Goal: Task Accomplishment & Management: Manage account settings

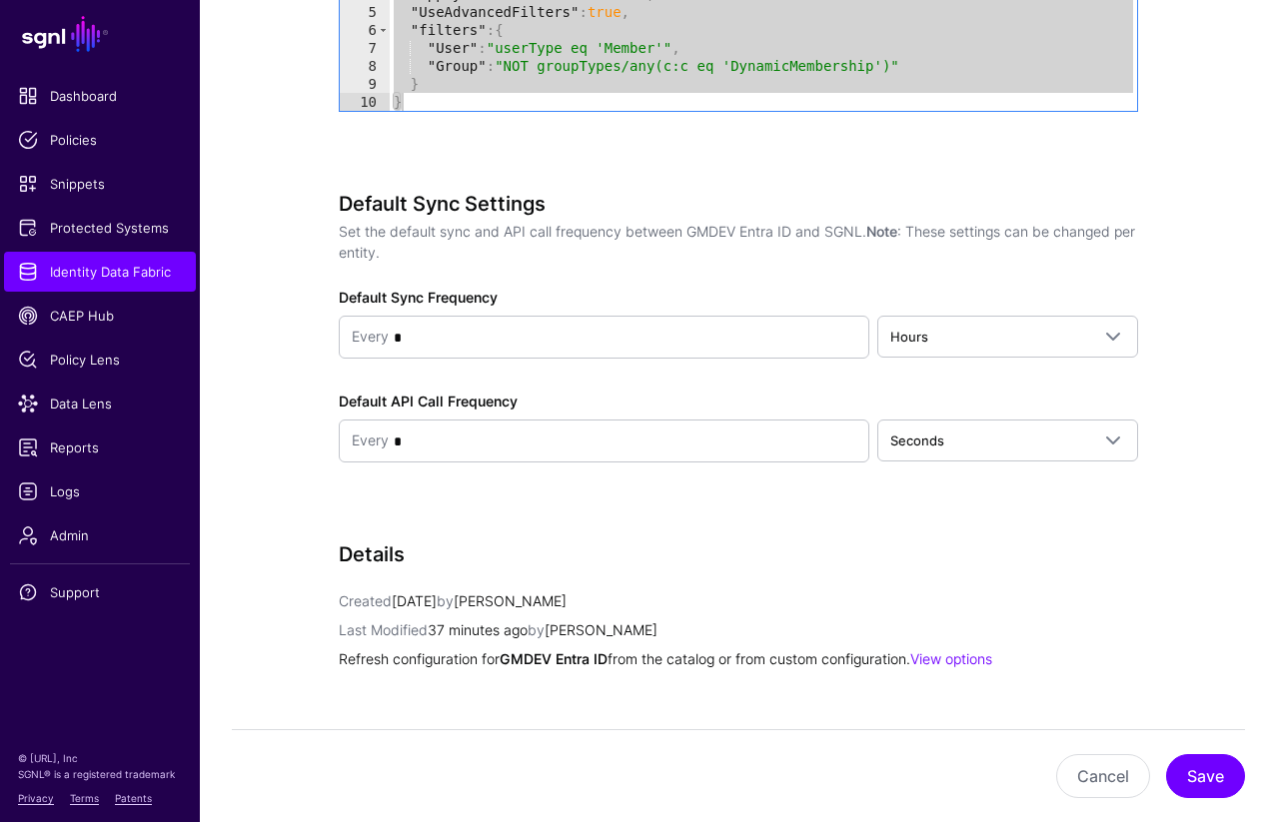
scroll to position [2242, 0]
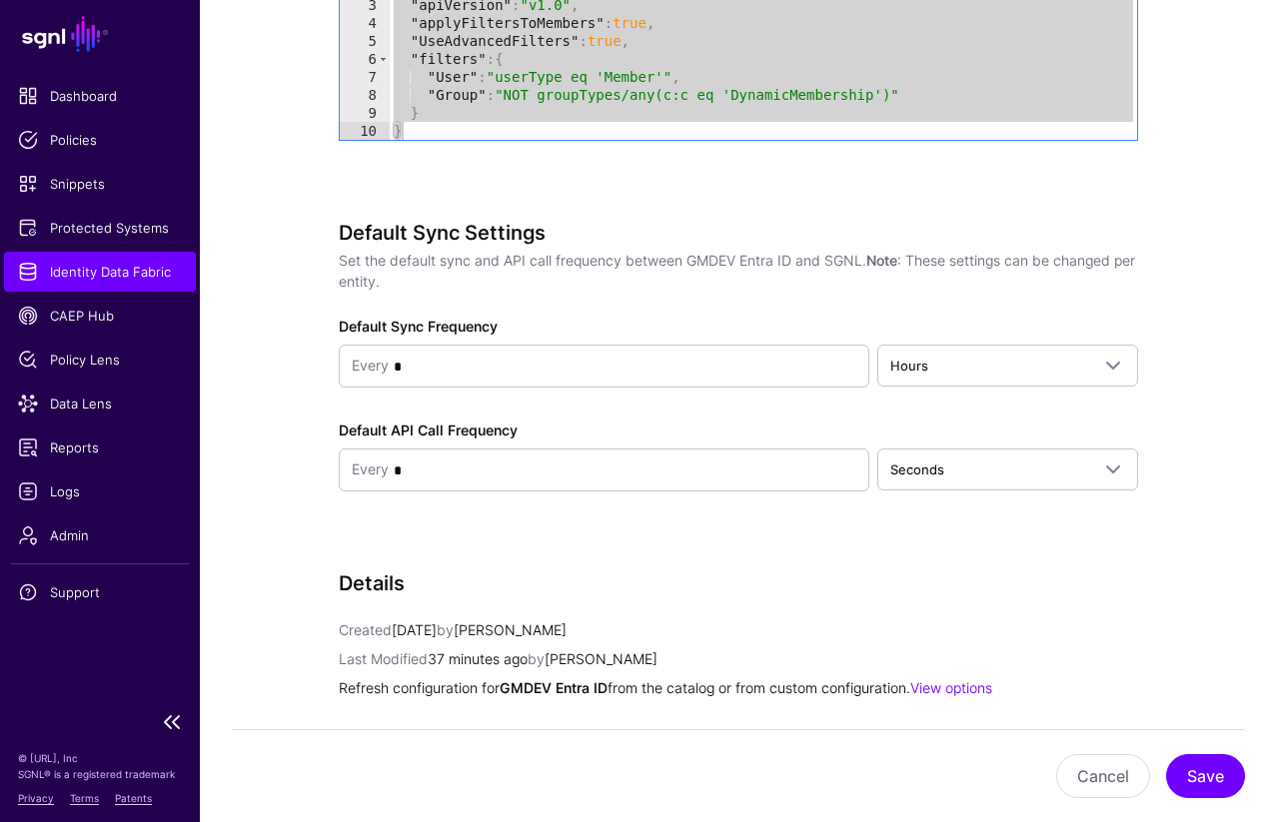
click at [36, 272] on span "Identity Data Fabric" at bounding box center [100, 272] width 164 height 20
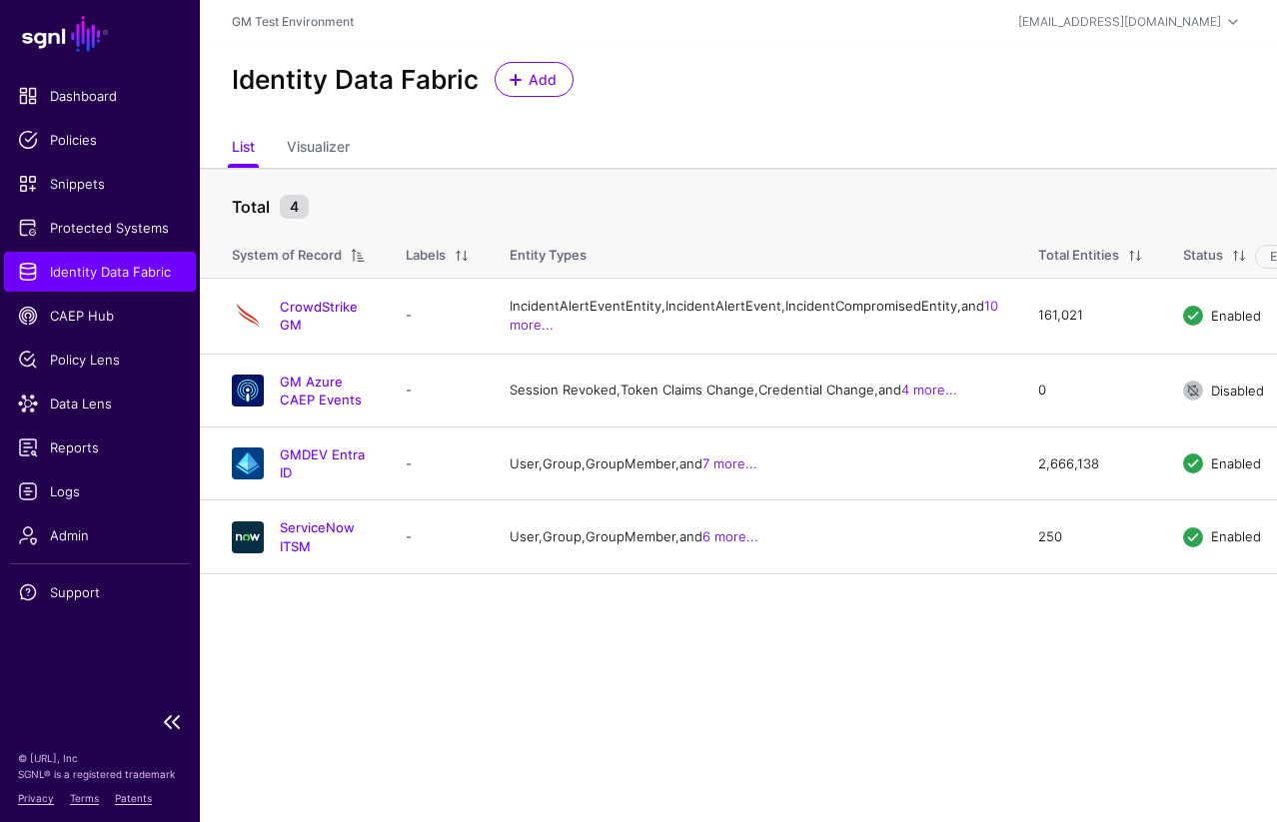
click at [36, 272] on span "Identity Data Fabric" at bounding box center [100, 272] width 164 height 20
click at [311, 481] on link "GMDEV Entra ID" at bounding box center [322, 464] width 85 height 34
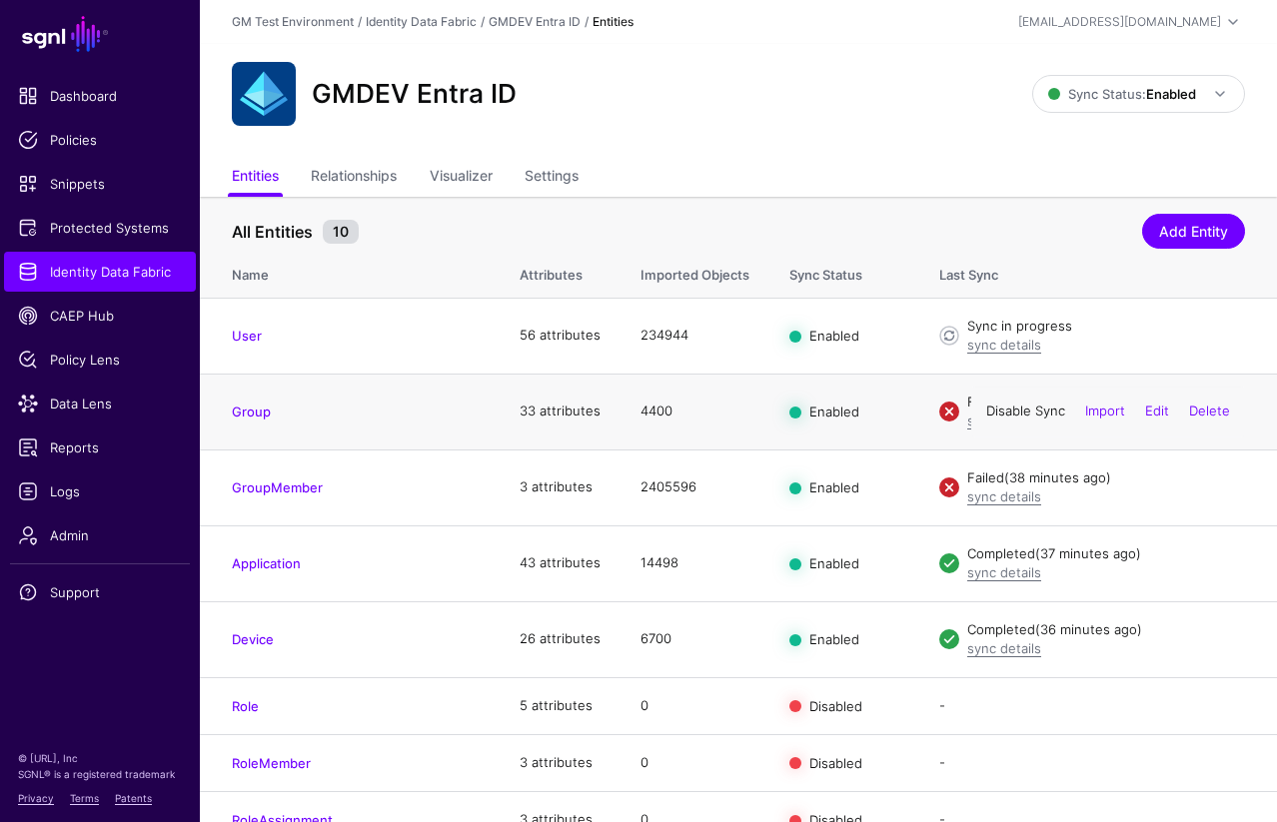
click at [1008, 415] on link "Disable Sync" at bounding box center [1025, 411] width 79 height 16
click at [0, 0] on link "Enable Sync" at bounding box center [0, 0] width 0 height 0
click at [1022, 415] on link "Disable Sync" at bounding box center [1025, 411] width 79 height 16
click at [0, 0] on link "Enable Sync" at bounding box center [0, 0] width 0 height 0
click at [257, 415] on link "Group" at bounding box center [251, 412] width 39 height 16
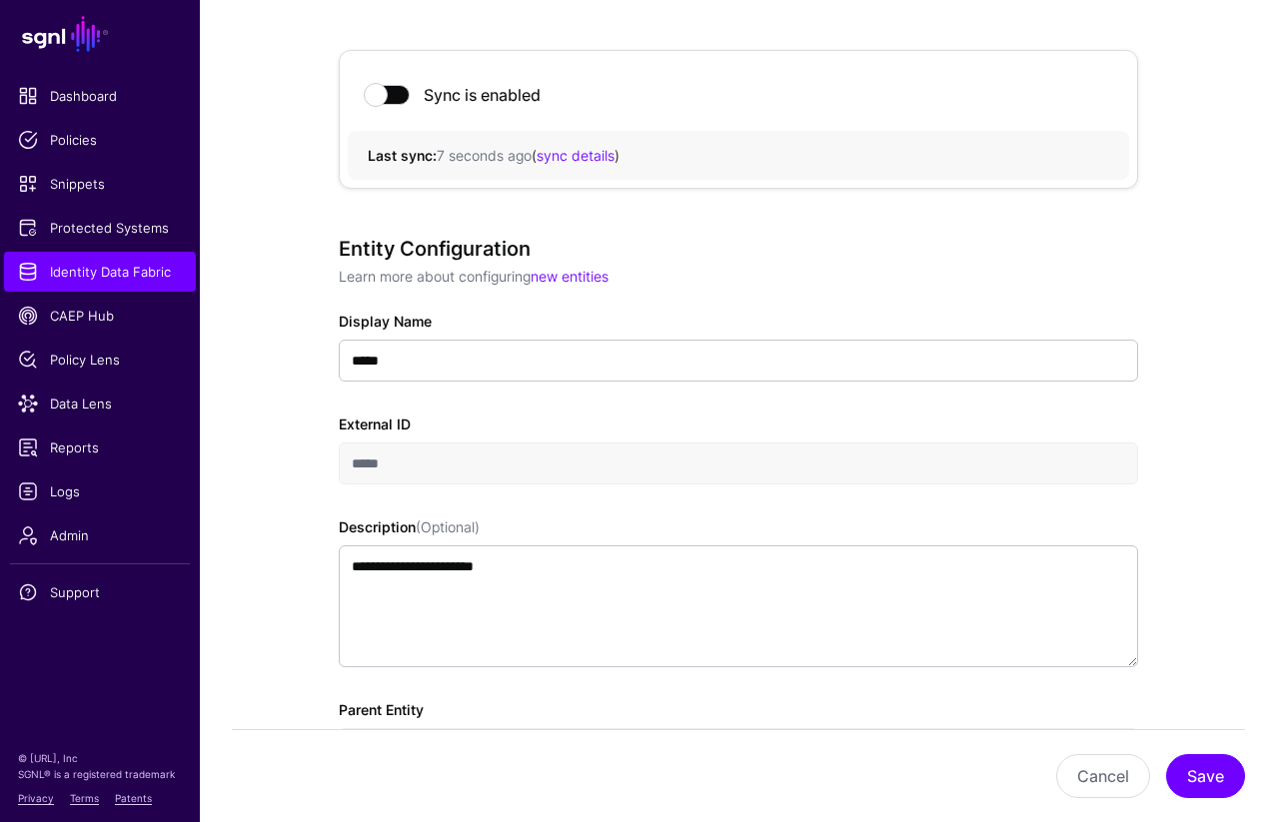
scroll to position [167, 0]
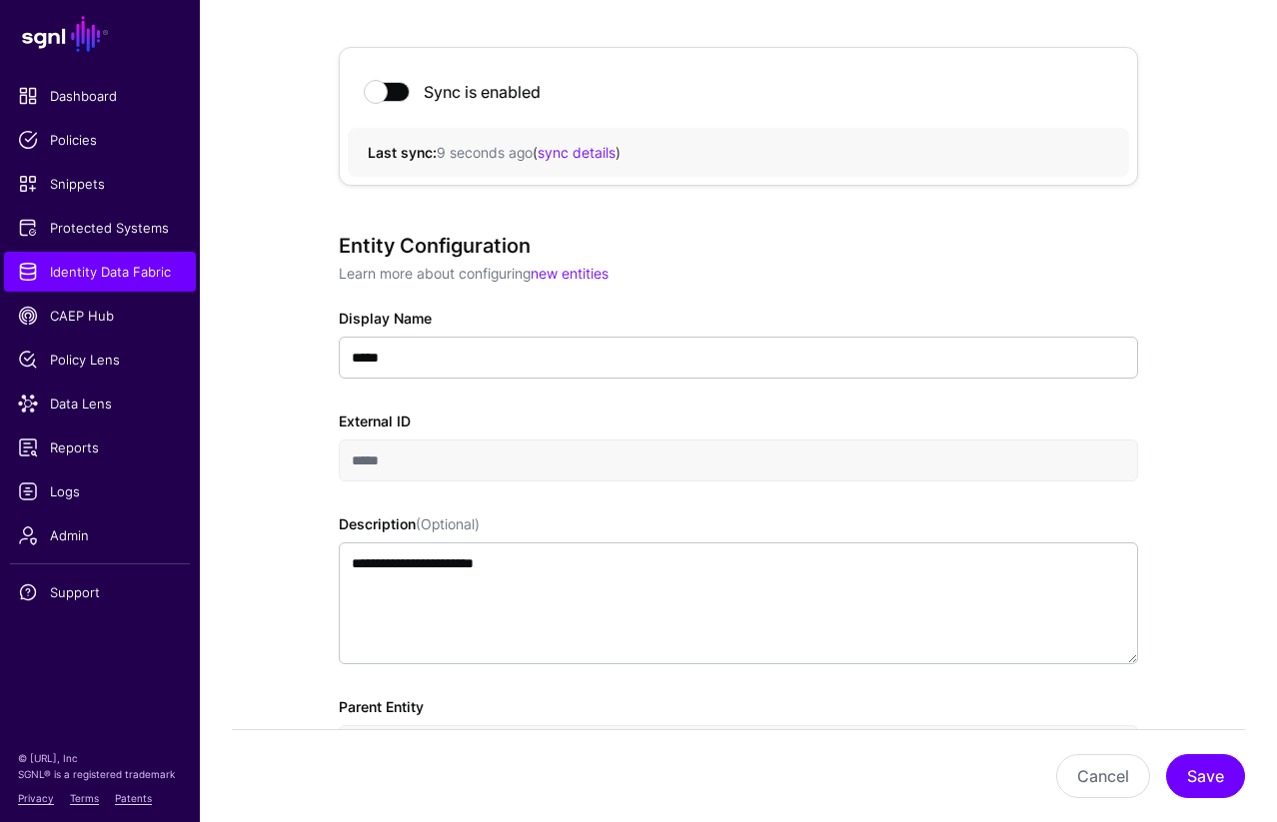
click at [401, 107] on div "Sync is enabled" at bounding box center [738, 92] width 781 height 72
click at [397, 93] on span at bounding box center [388, 92] width 44 height 20
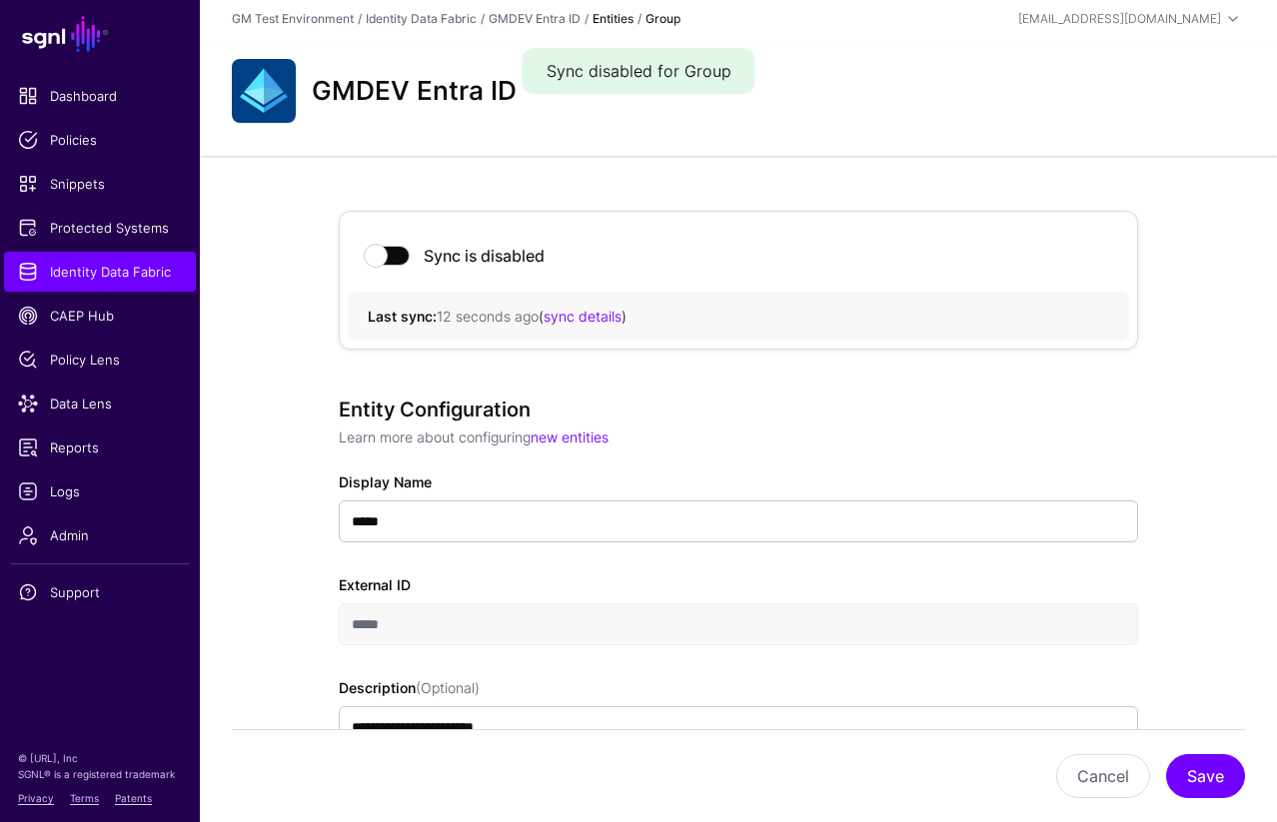
scroll to position [0, 0]
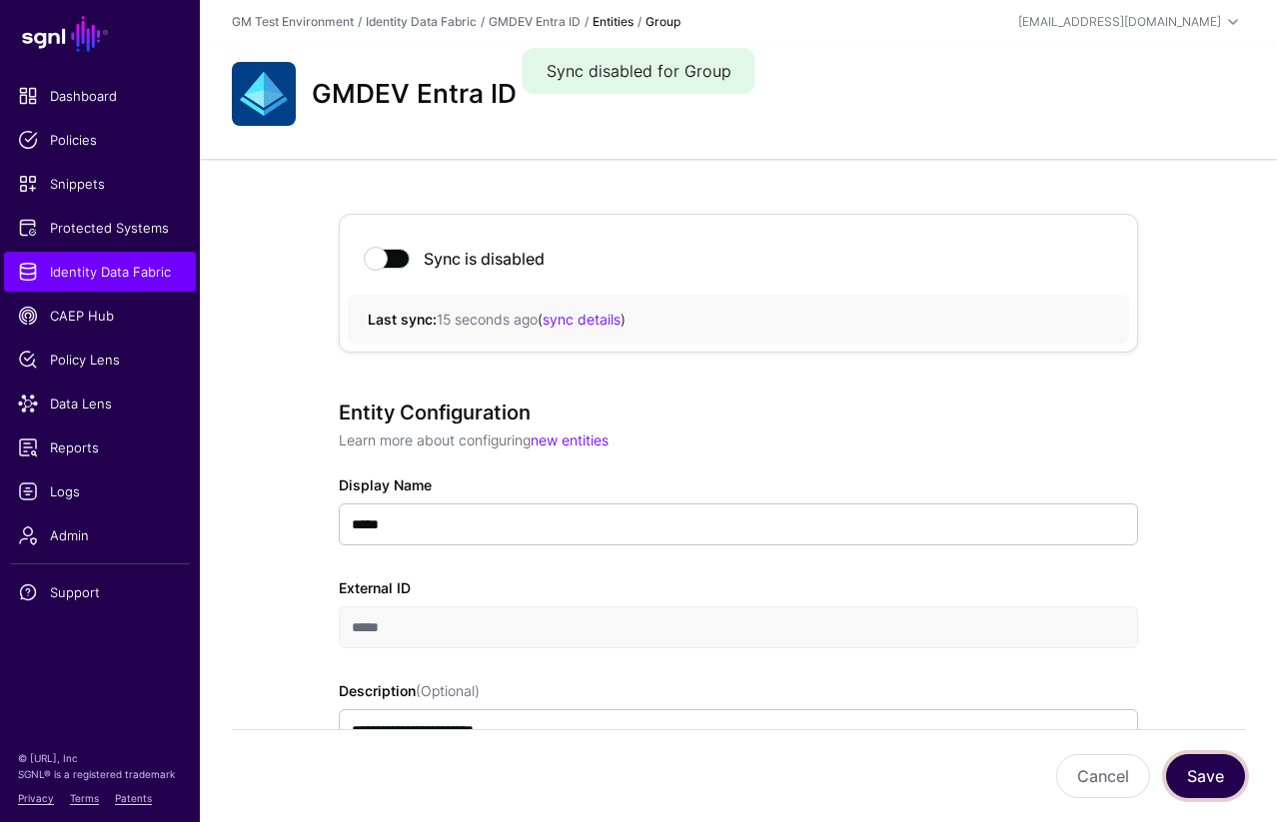
click at [1215, 784] on button "Save" at bounding box center [1205, 776] width 79 height 44
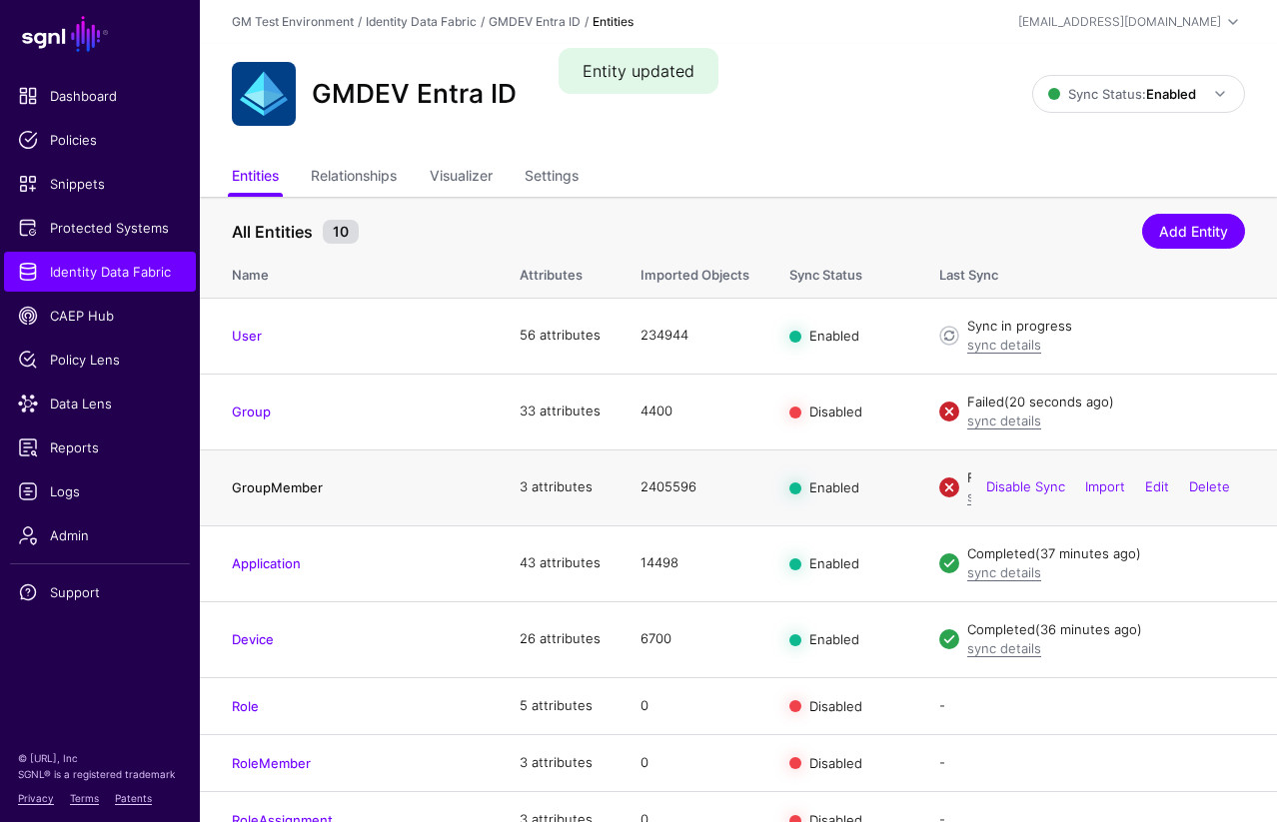
click at [292, 485] on link "GroupMember" at bounding box center [277, 488] width 91 height 16
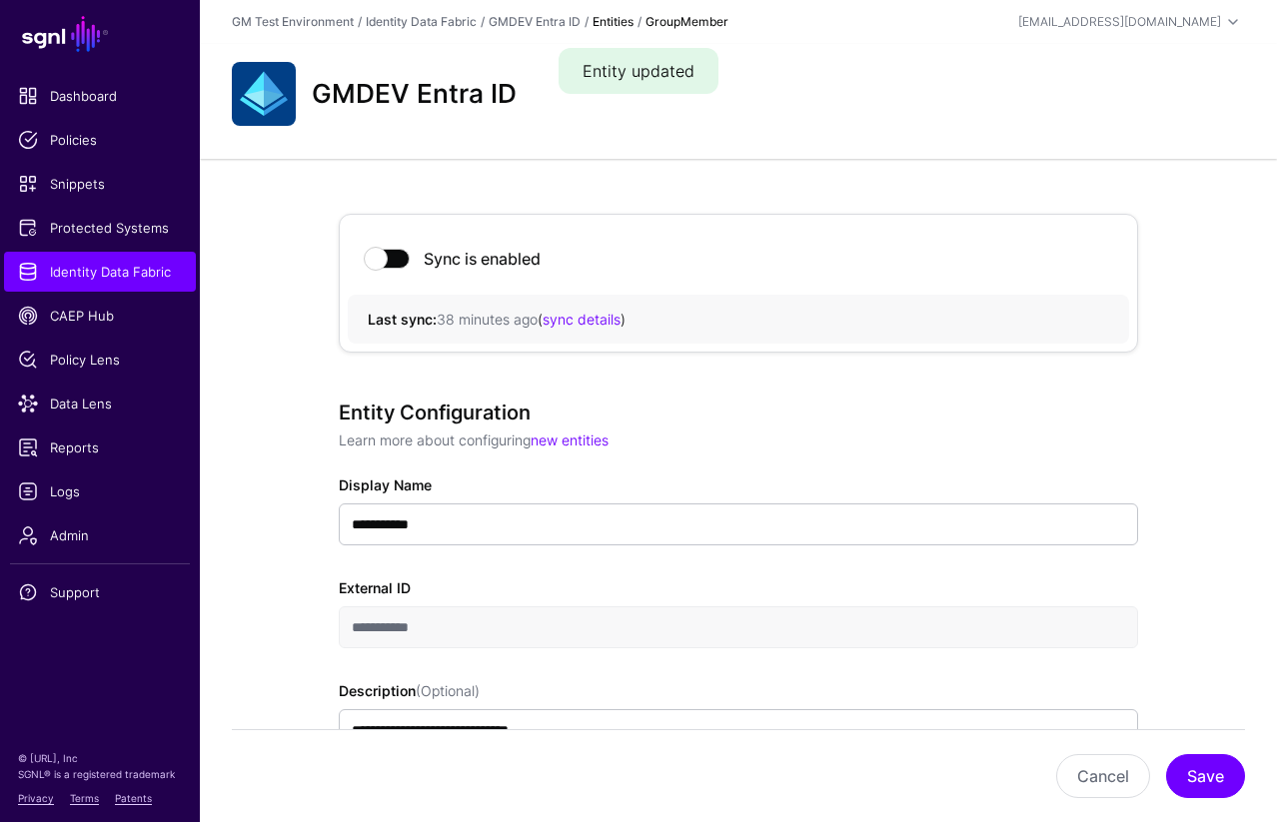
click at [401, 261] on span at bounding box center [388, 259] width 44 height 20
click at [1212, 773] on button "Save" at bounding box center [1205, 776] width 79 height 44
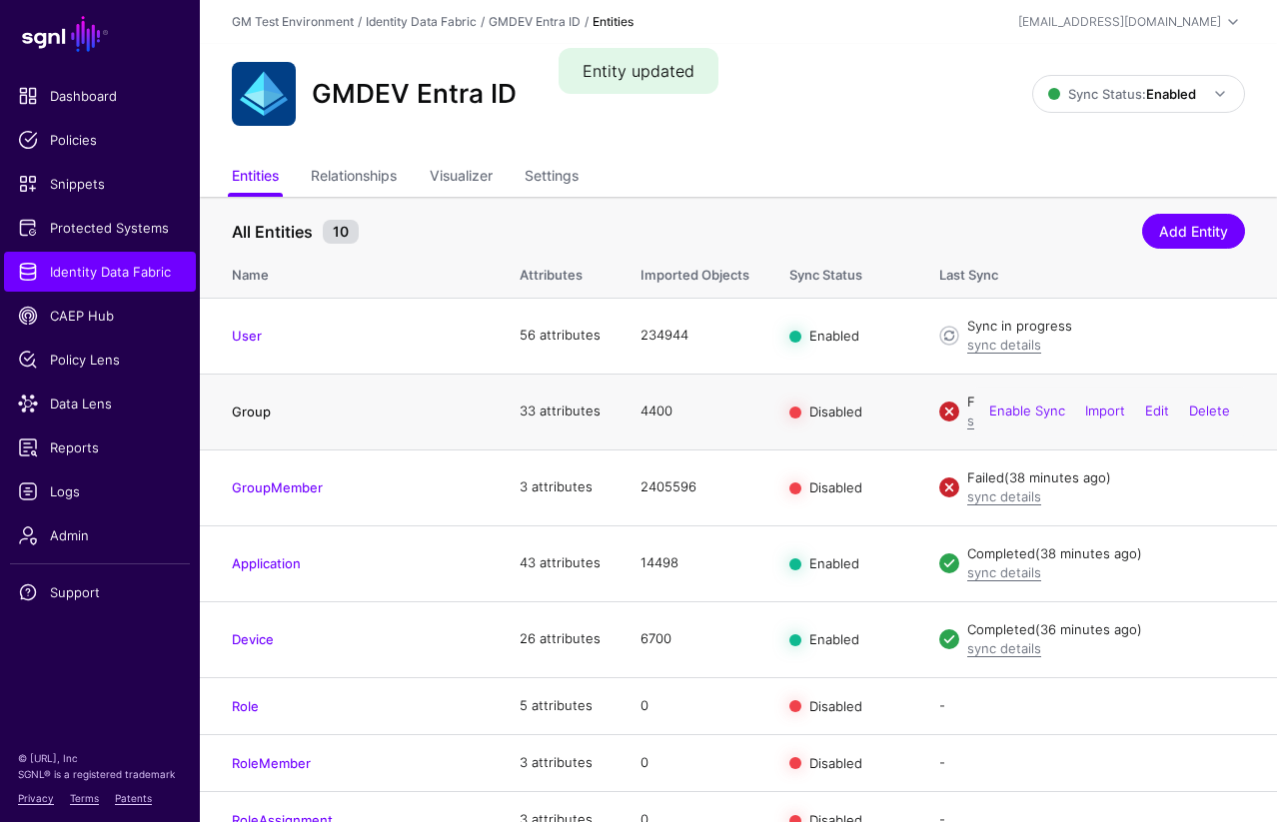
click at [244, 416] on link "Group" at bounding box center [251, 412] width 39 height 16
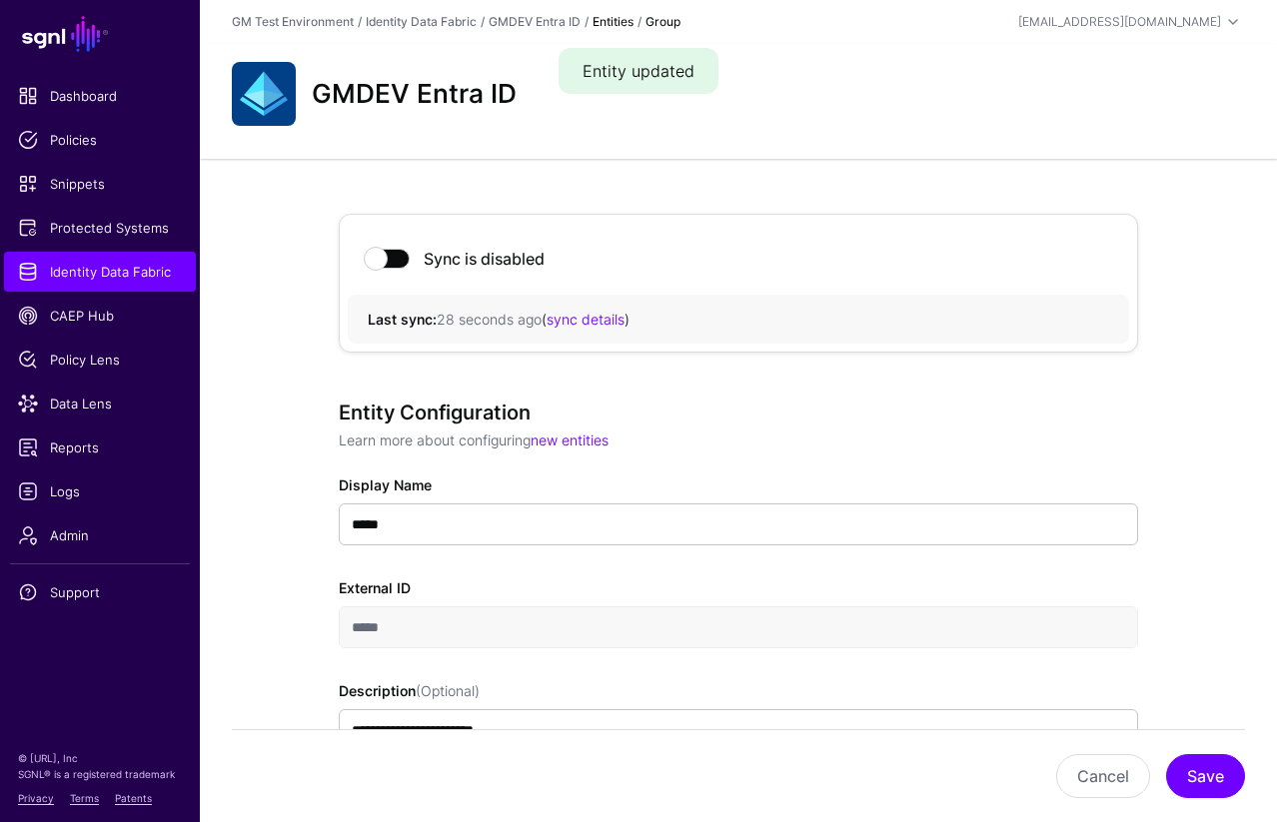
click at [386, 264] on span at bounding box center [388, 259] width 44 height 20
click at [1199, 778] on button "Save" at bounding box center [1205, 776] width 79 height 44
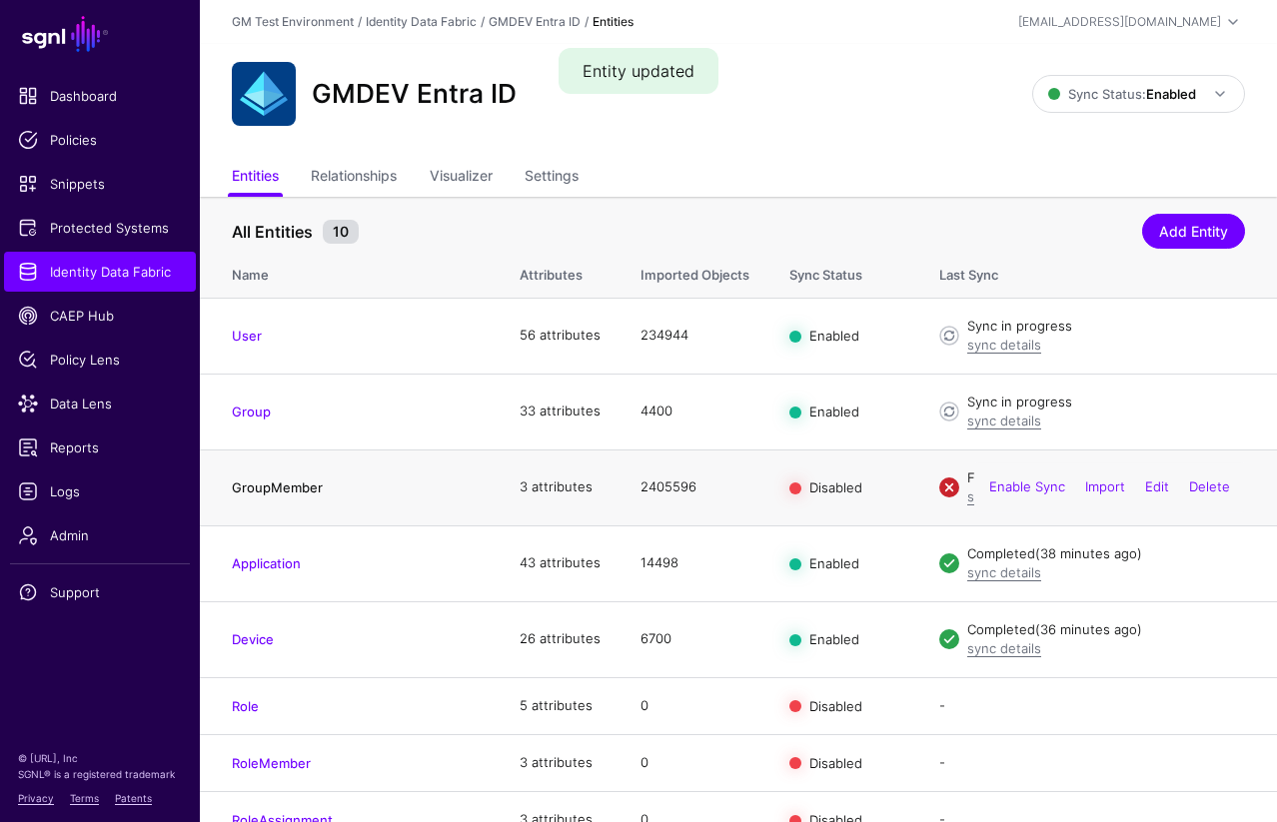
click at [295, 491] on link "GroupMember" at bounding box center [277, 488] width 91 height 16
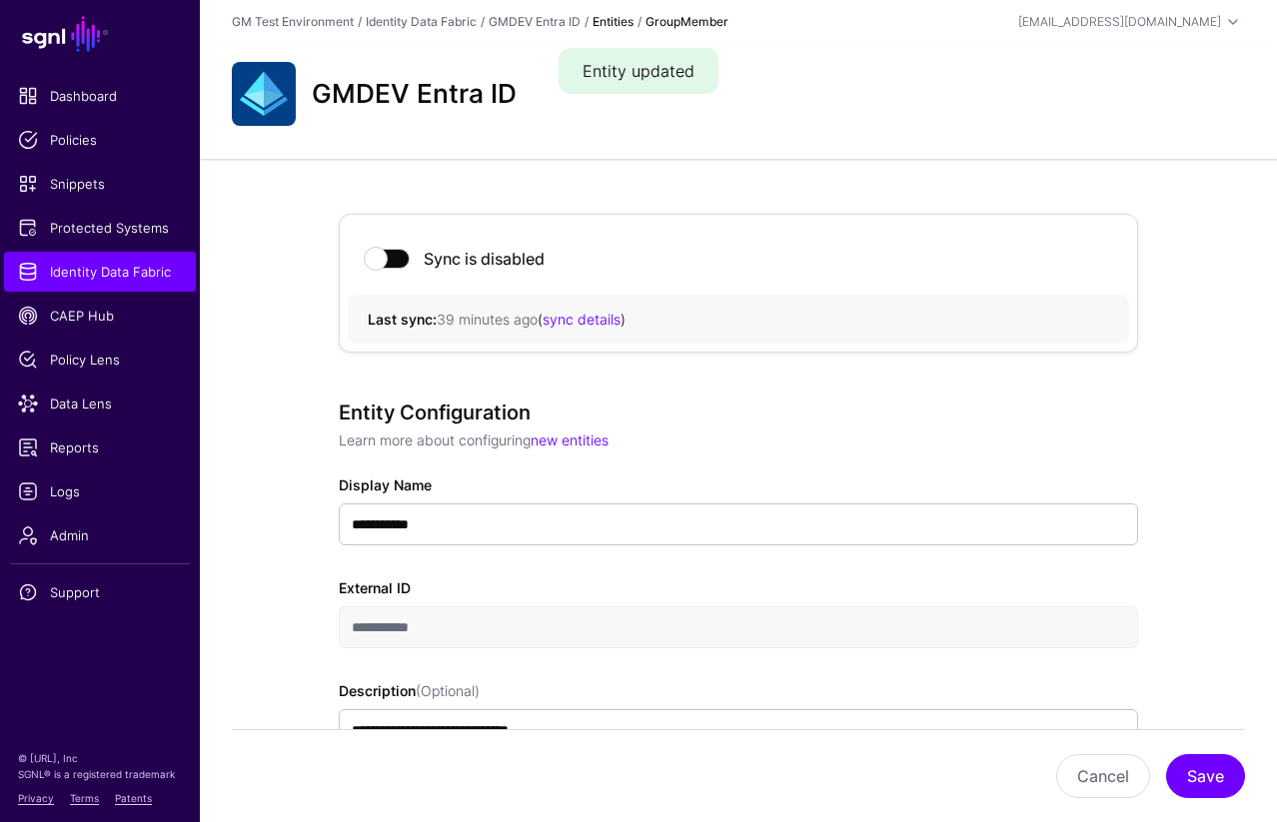
click at [380, 269] on span at bounding box center [388, 259] width 44 height 20
click at [1206, 784] on button "Save" at bounding box center [1205, 776] width 79 height 44
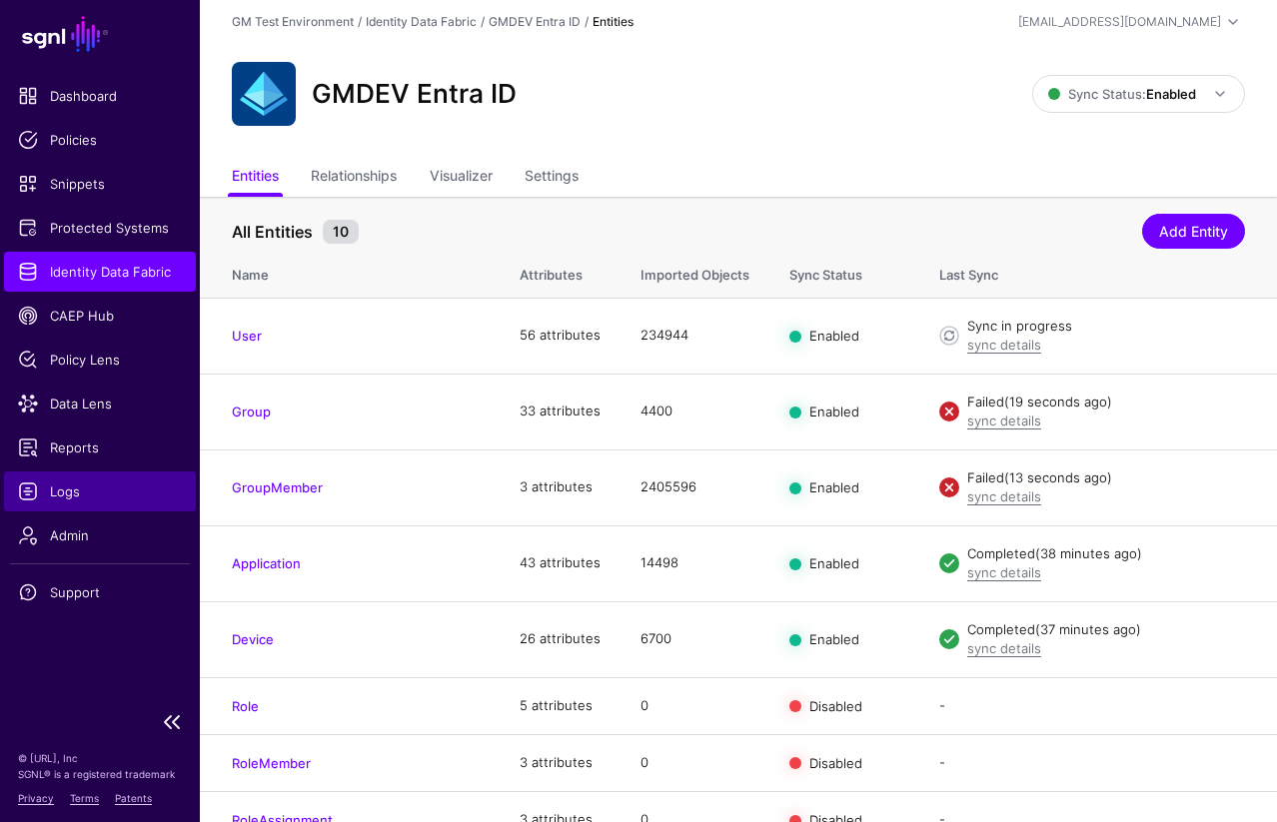
click at [65, 496] on span "Logs" at bounding box center [100, 492] width 164 height 20
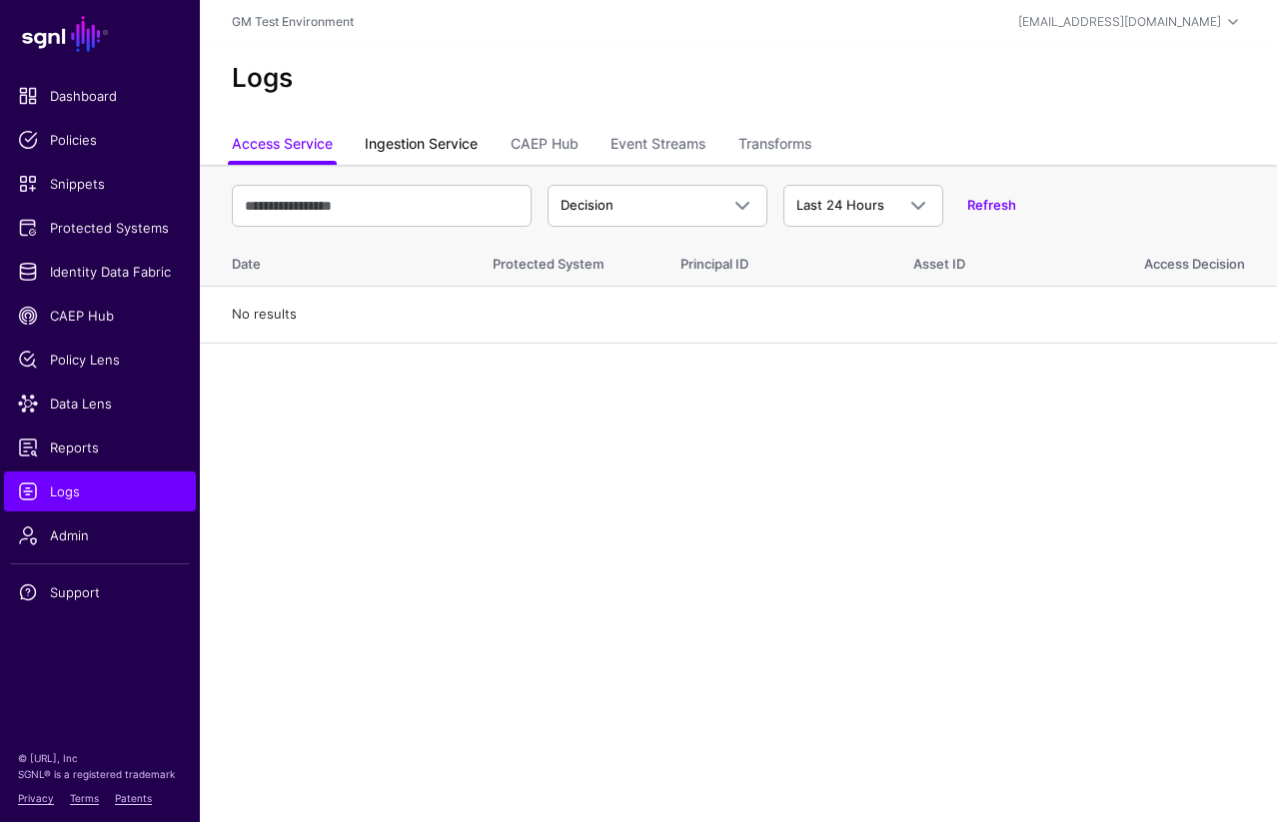
click at [436, 152] on link "Ingestion Service" at bounding box center [421, 146] width 113 height 38
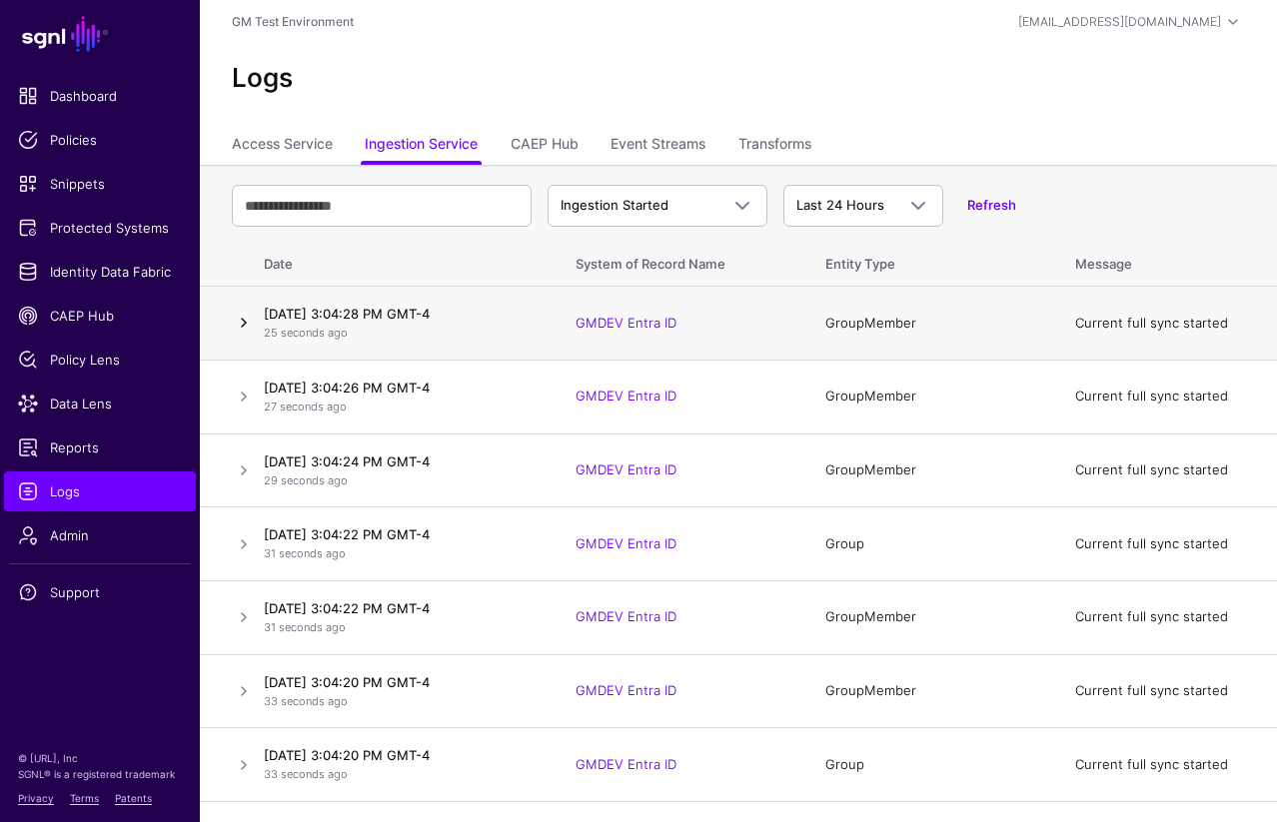
click at [246, 320] on link at bounding box center [244, 323] width 24 height 24
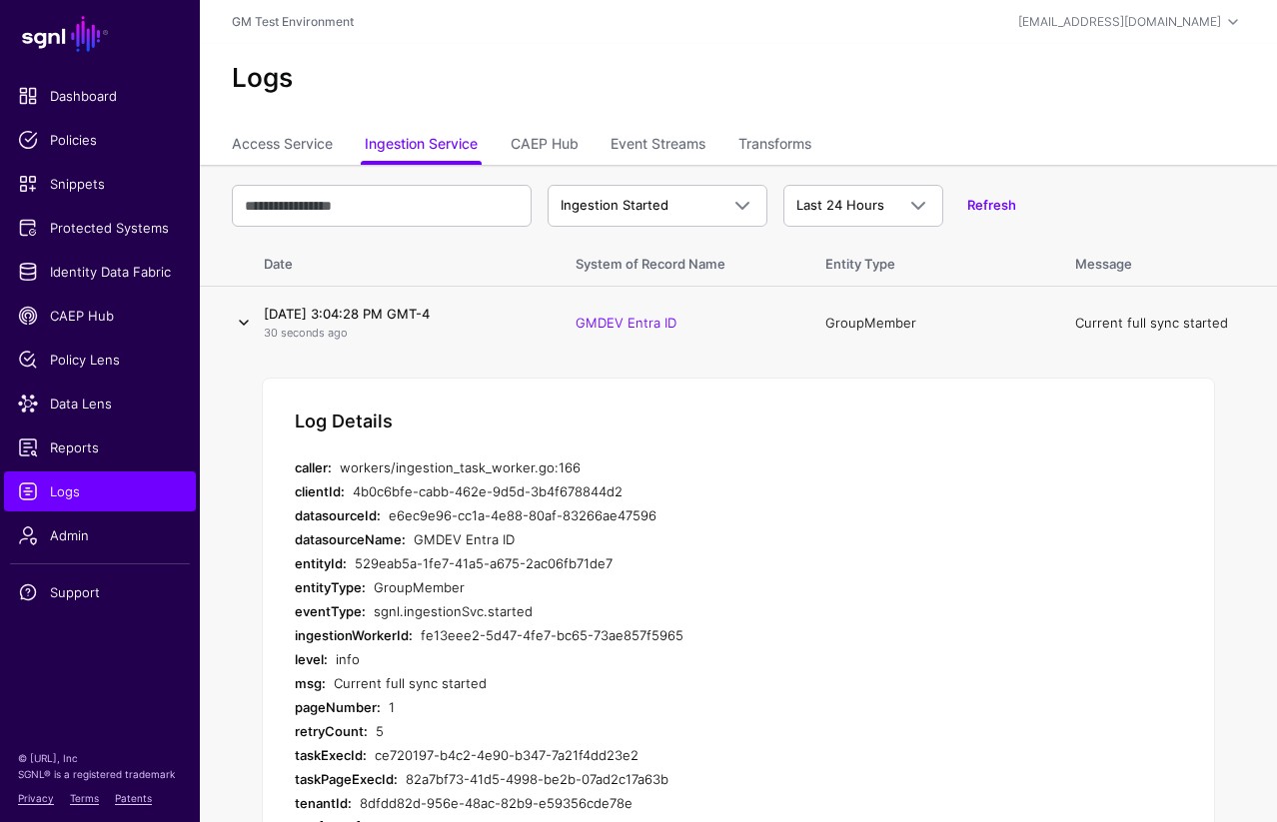
click at [243, 321] on link at bounding box center [244, 323] width 24 height 24
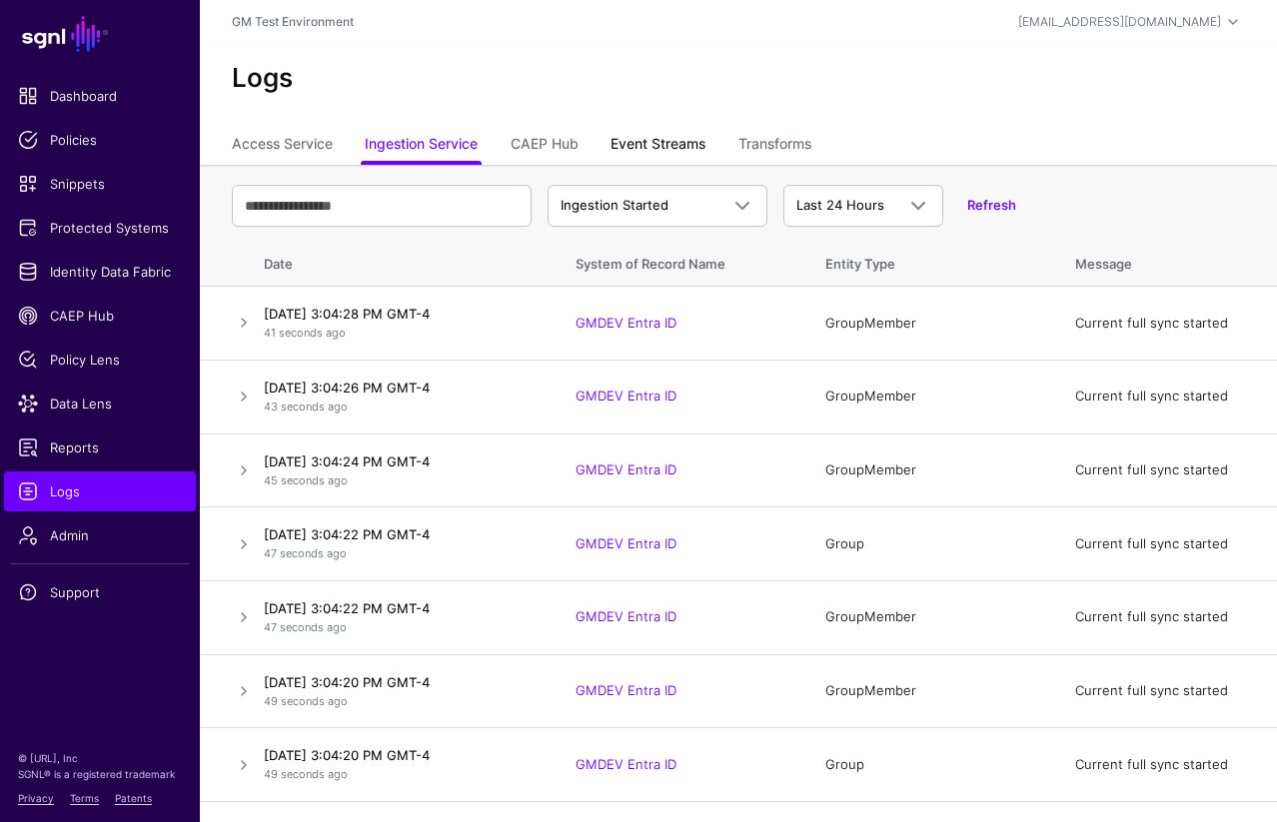
click at [651, 137] on link "Event Streams" at bounding box center [657, 146] width 95 height 38
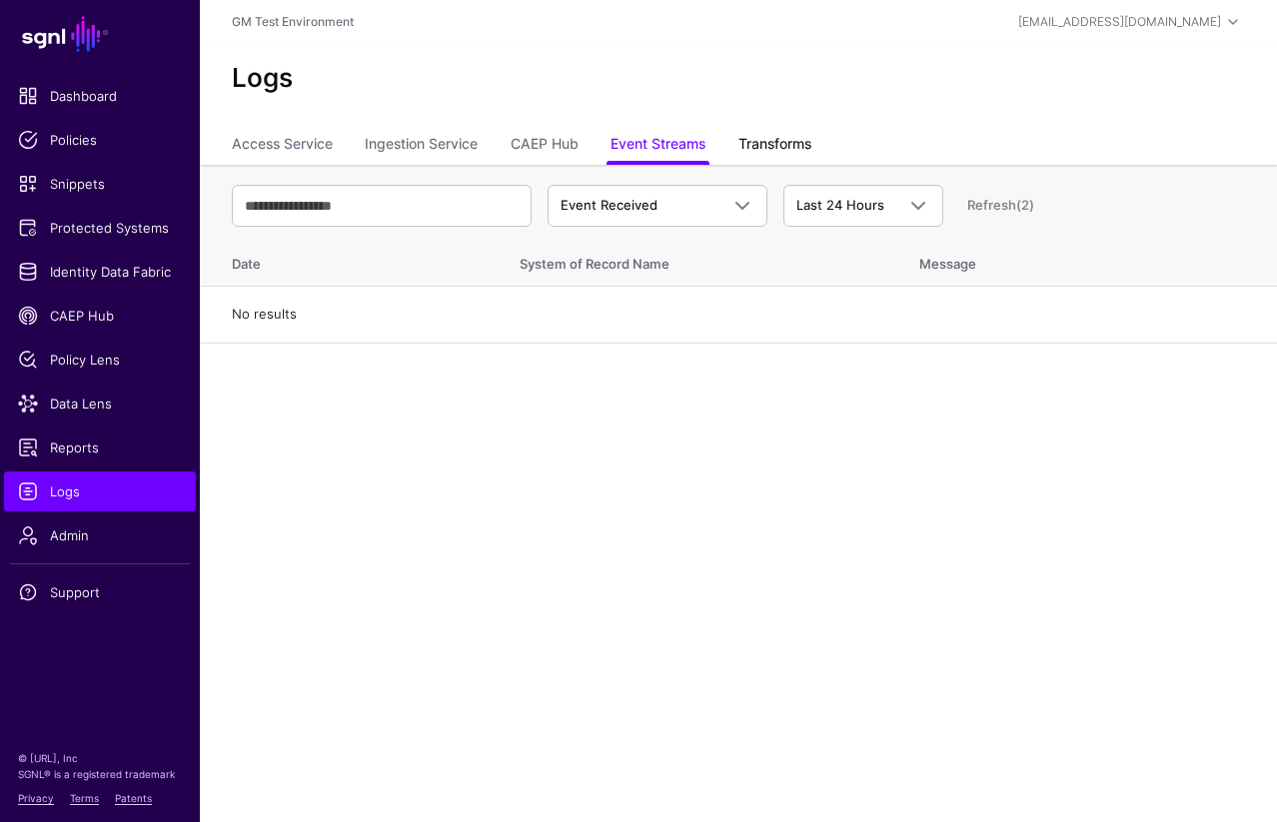
click at [777, 147] on link "Transforms" at bounding box center [774, 146] width 73 height 38
